Goal: Check status

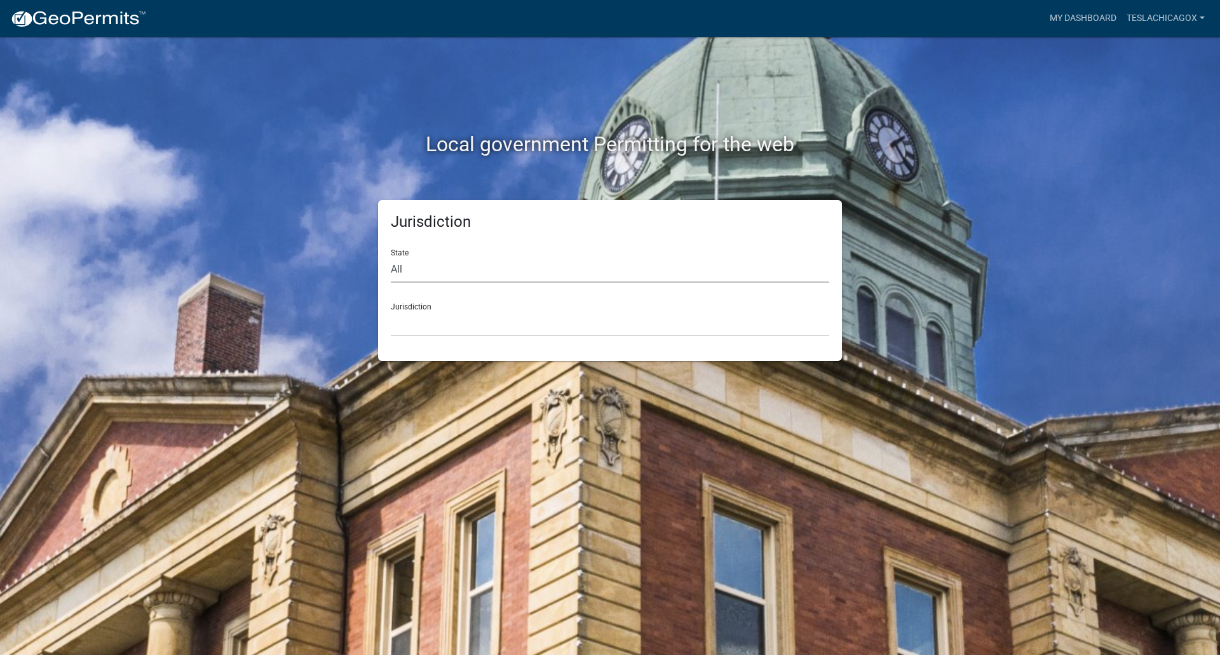
click at [488, 270] on select "All [US_STATE] [US_STATE] [US_STATE] [US_STATE] [US_STATE] [US_STATE] [US_STATE…" at bounding box center [610, 270] width 438 height 26
select select "[US_STATE]"
click at [391, 257] on select "All [US_STATE] [US_STATE] [US_STATE] [US_STATE] [US_STATE] [US_STATE] [US_STATE…" at bounding box center [610, 270] width 438 height 26
click at [469, 318] on select "City of [GEOGRAPHIC_DATA], [US_STATE] City of [GEOGRAPHIC_DATA], [US_STATE] Cit…" at bounding box center [610, 324] width 438 height 26
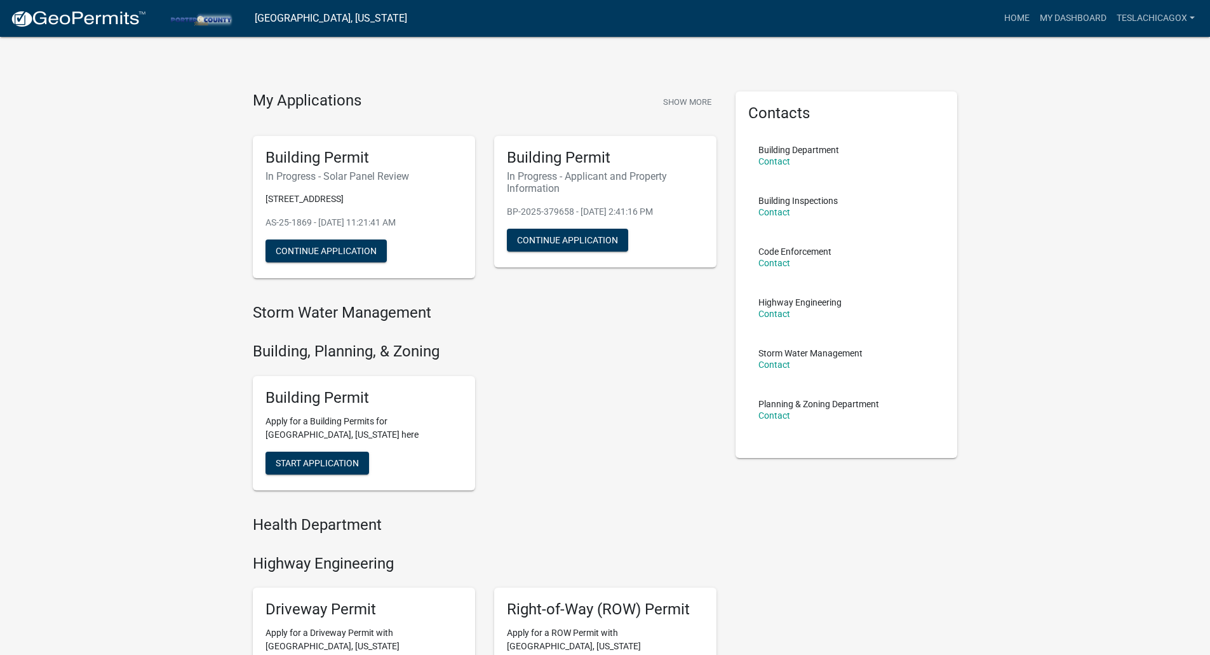
click at [318, 158] on h5 "Building Permit" at bounding box center [364, 158] width 197 height 18
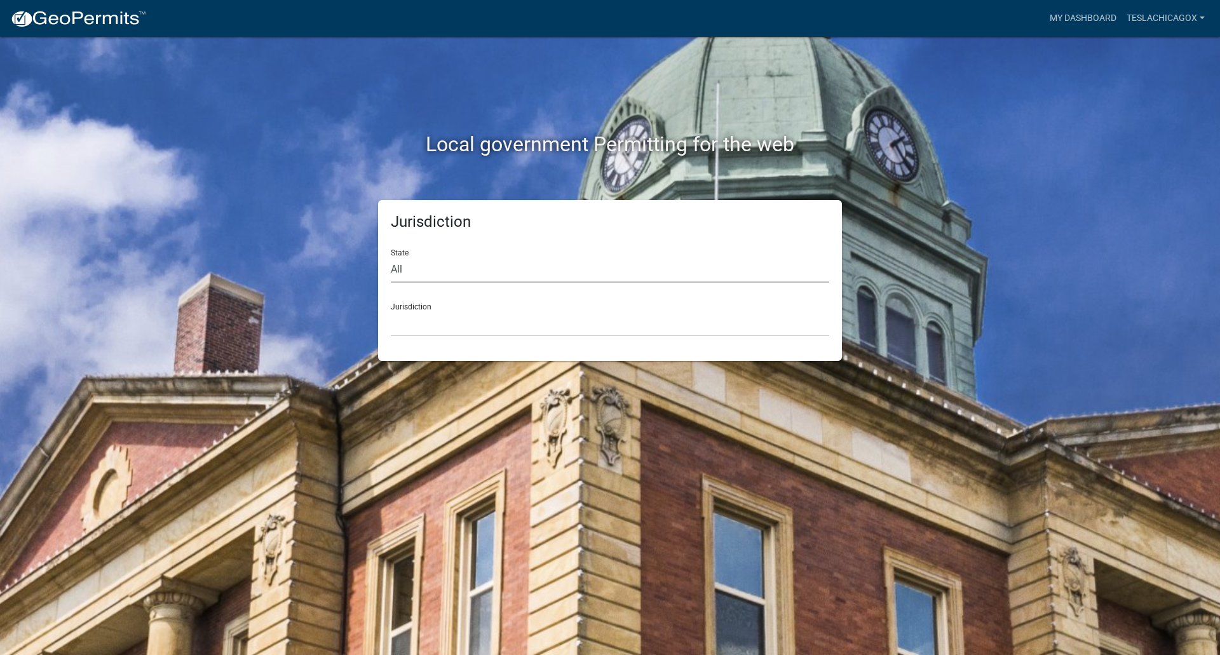
click at [414, 267] on select "All [US_STATE] [US_STATE] [US_STATE] [US_STATE] [US_STATE] [US_STATE] [US_STATE…" at bounding box center [610, 270] width 438 height 26
select select "[US_STATE]"
click at [391, 257] on select "All [US_STATE] [US_STATE] [US_STATE] [US_STATE] [US_STATE] [US_STATE] [US_STATE…" at bounding box center [610, 270] width 438 height 26
click at [448, 323] on select "City of [GEOGRAPHIC_DATA], [US_STATE] City of [GEOGRAPHIC_DATA], [US_STATE] Cit…" at bounding box center [610, 324] width 438 height 26
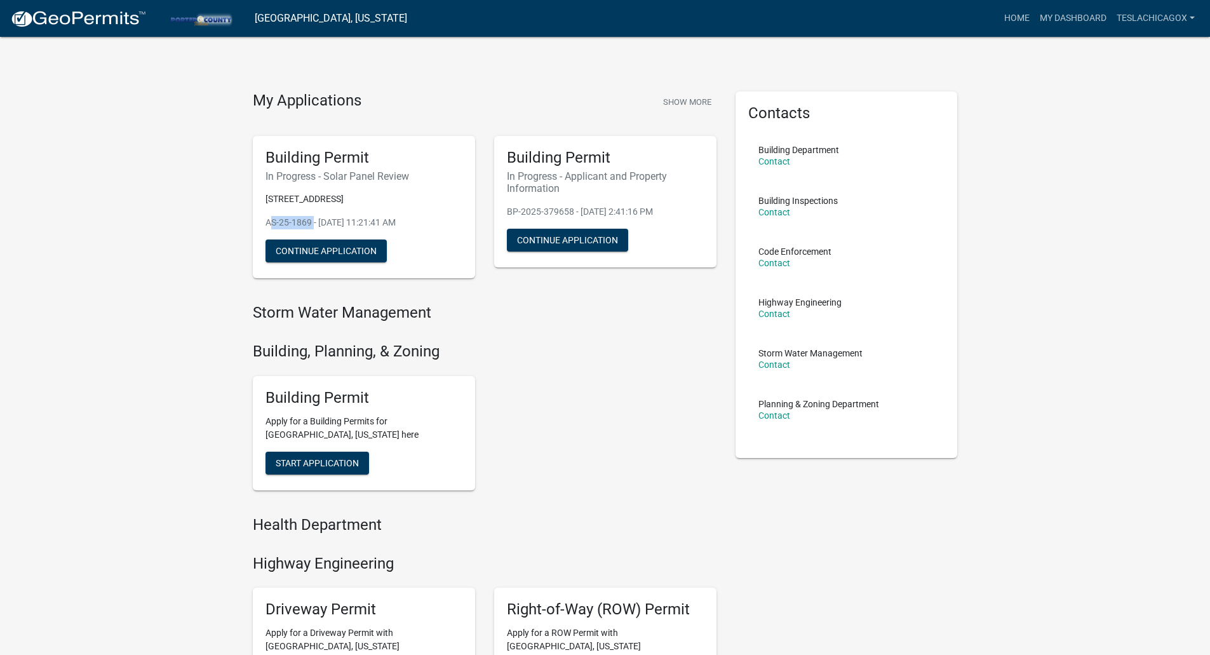
drag, startPoint x: 310, startPoint y: 222, endPoint x: 264, endPoint y: 217, distance: 46.0
click at [264, 217] on div "Building Permit In Progress - Solar Panel Review [STREET_ADDRESS] AS-25-1869 - …" at bounding box center [364, 207] width 222 height 143
copy p "AS-25-1869"
